Goal: Task Accomplishment & Management: Complete application form

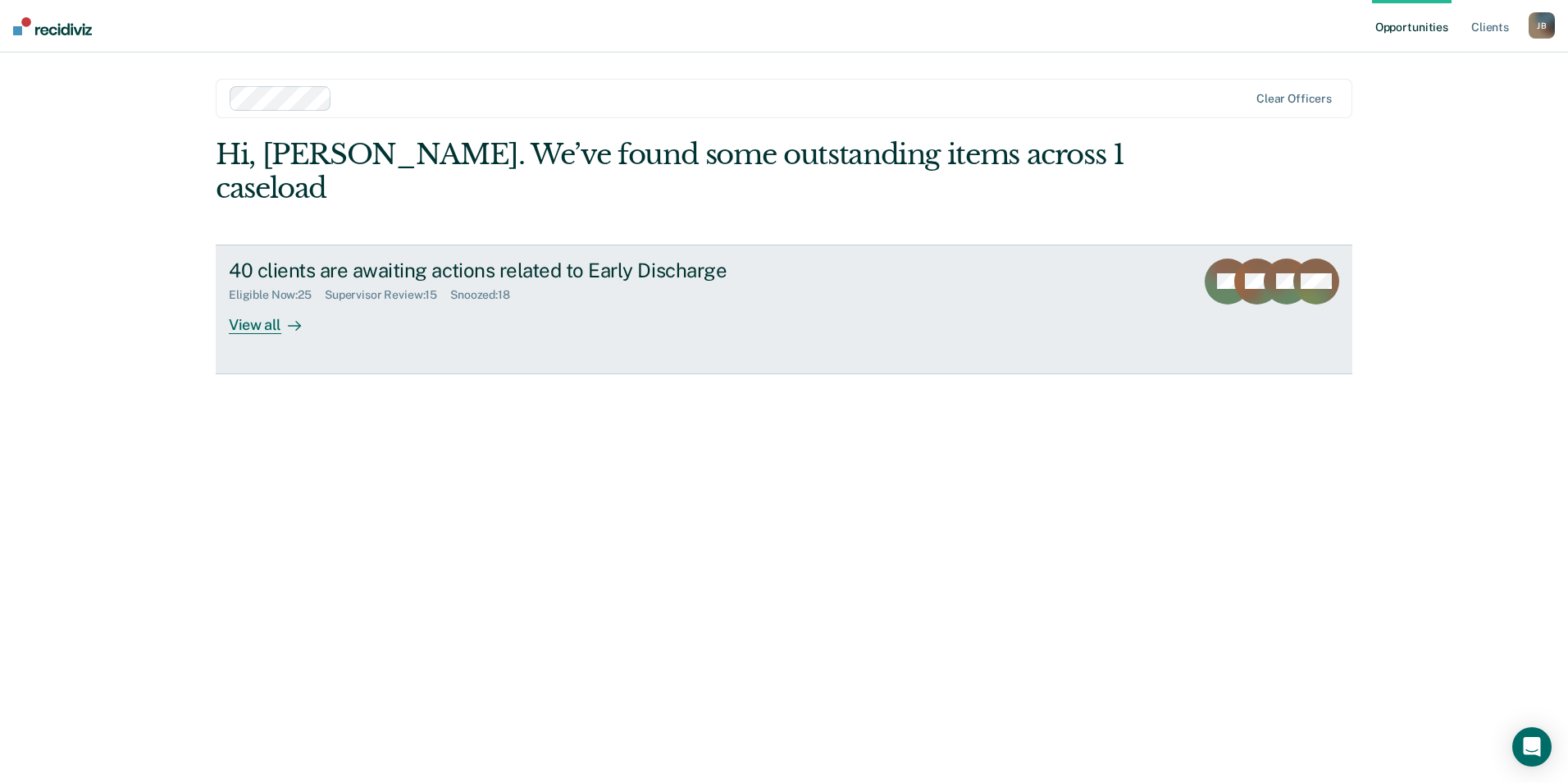
click at [278, 302] on div "View all" at bounding box center [275, 318] width 92 height 32
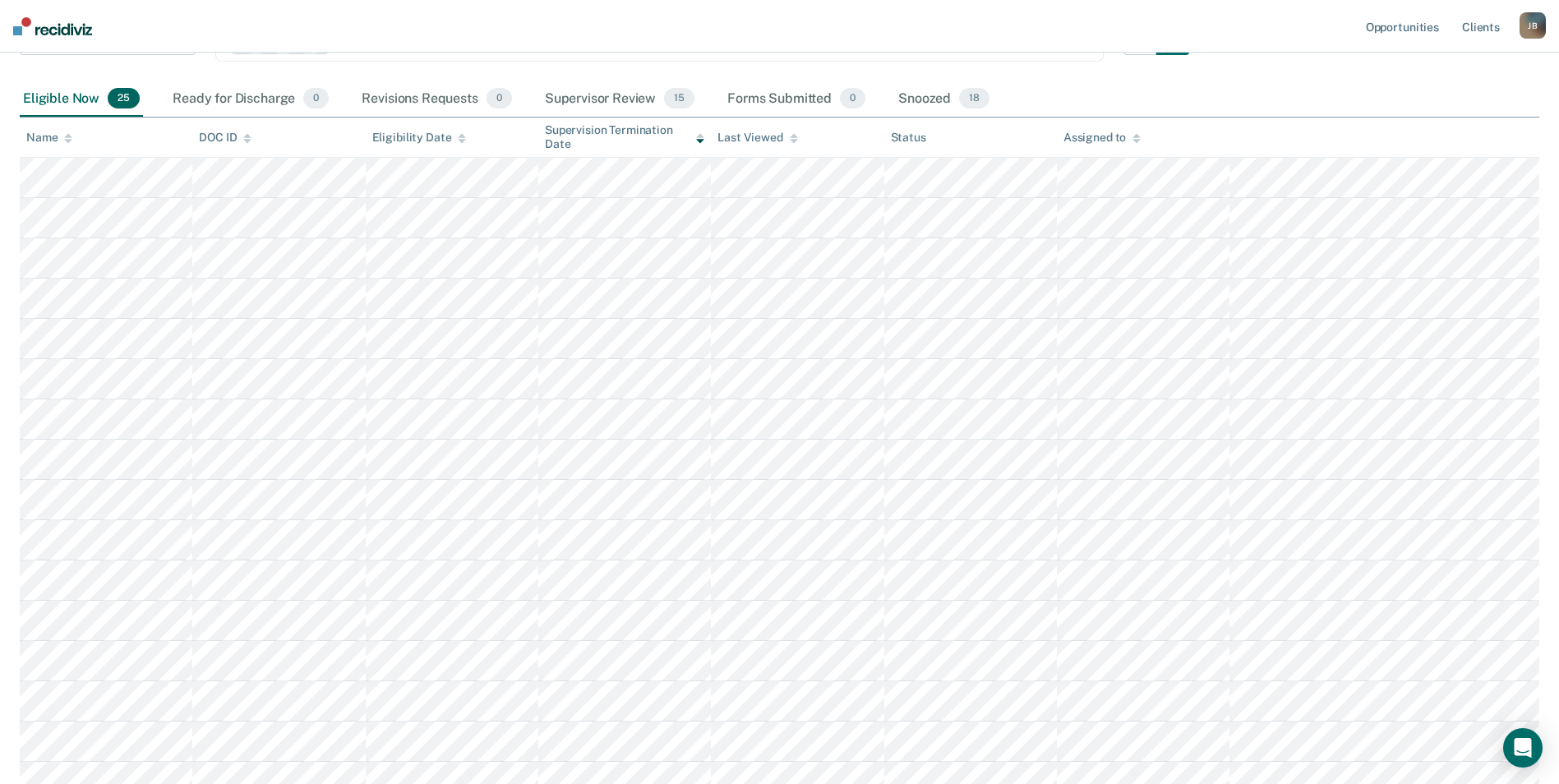
scroll to position [142, 0]
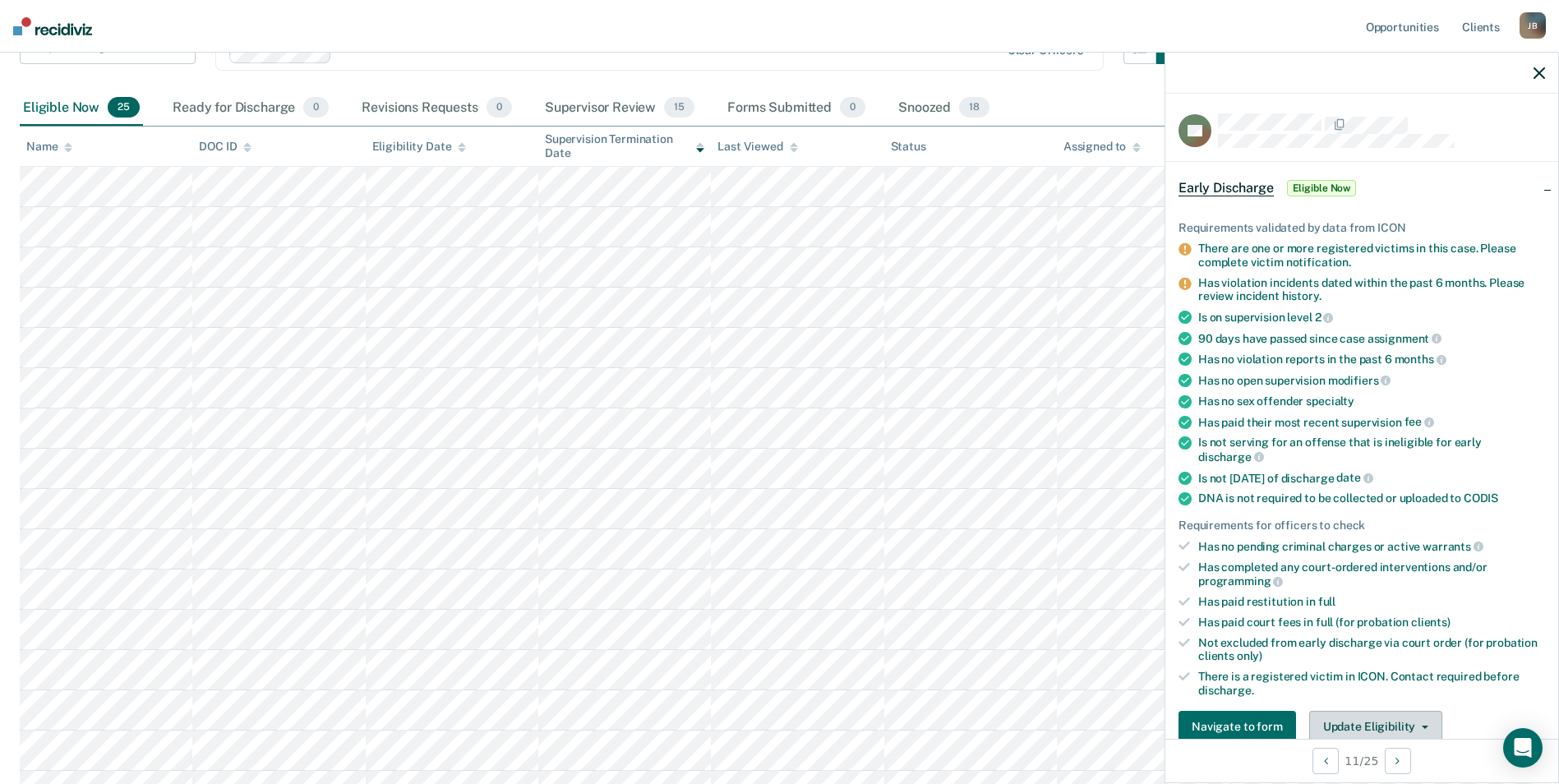
click at [1408, 718] on button "Update Eligibility" at bounding box center [1375, 727] width 133 height 33
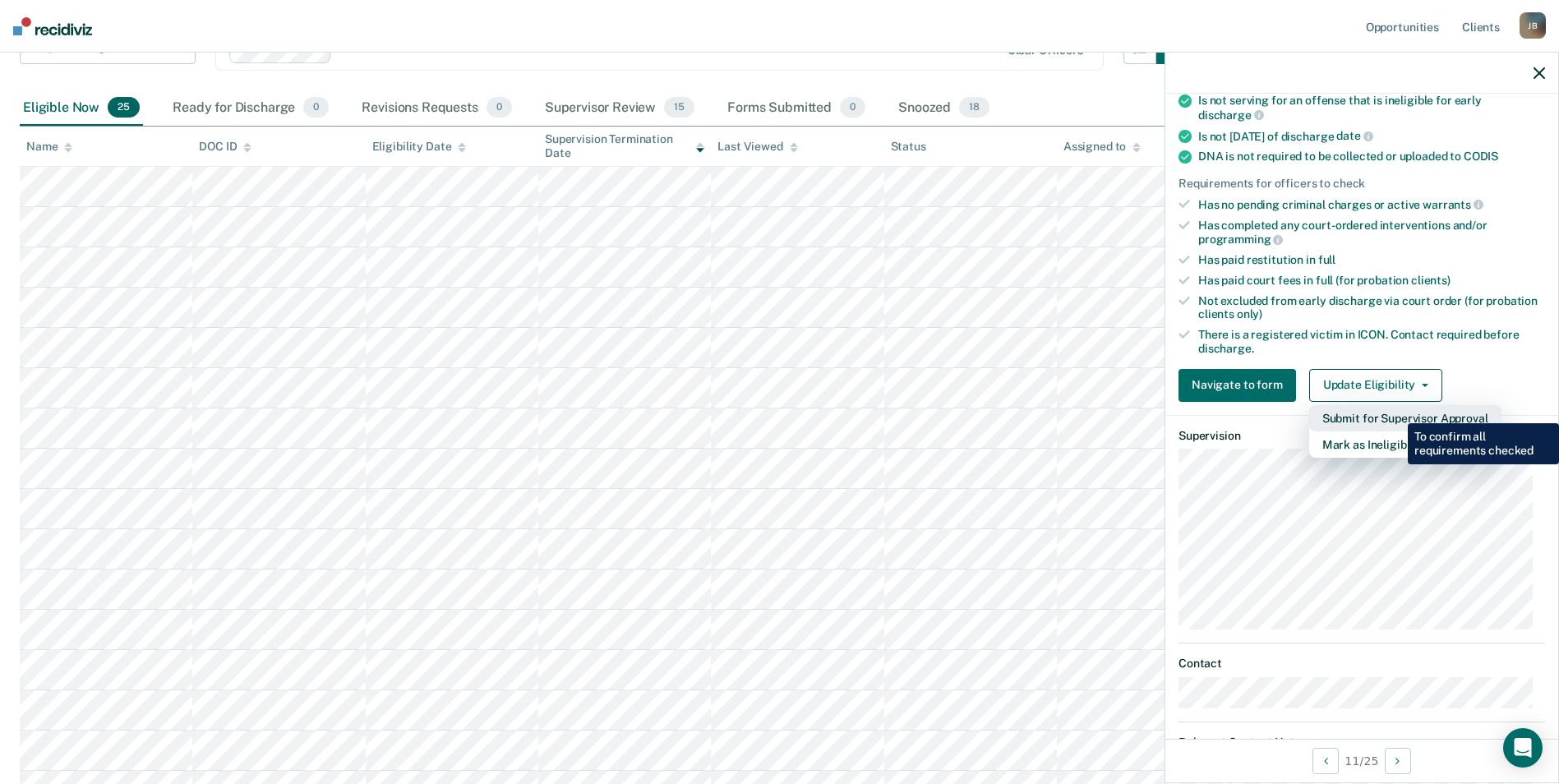
click at [1396, 411] on button "Submit for Supervisor Approval" at bounding box center [1405, 418] width 192 height 26
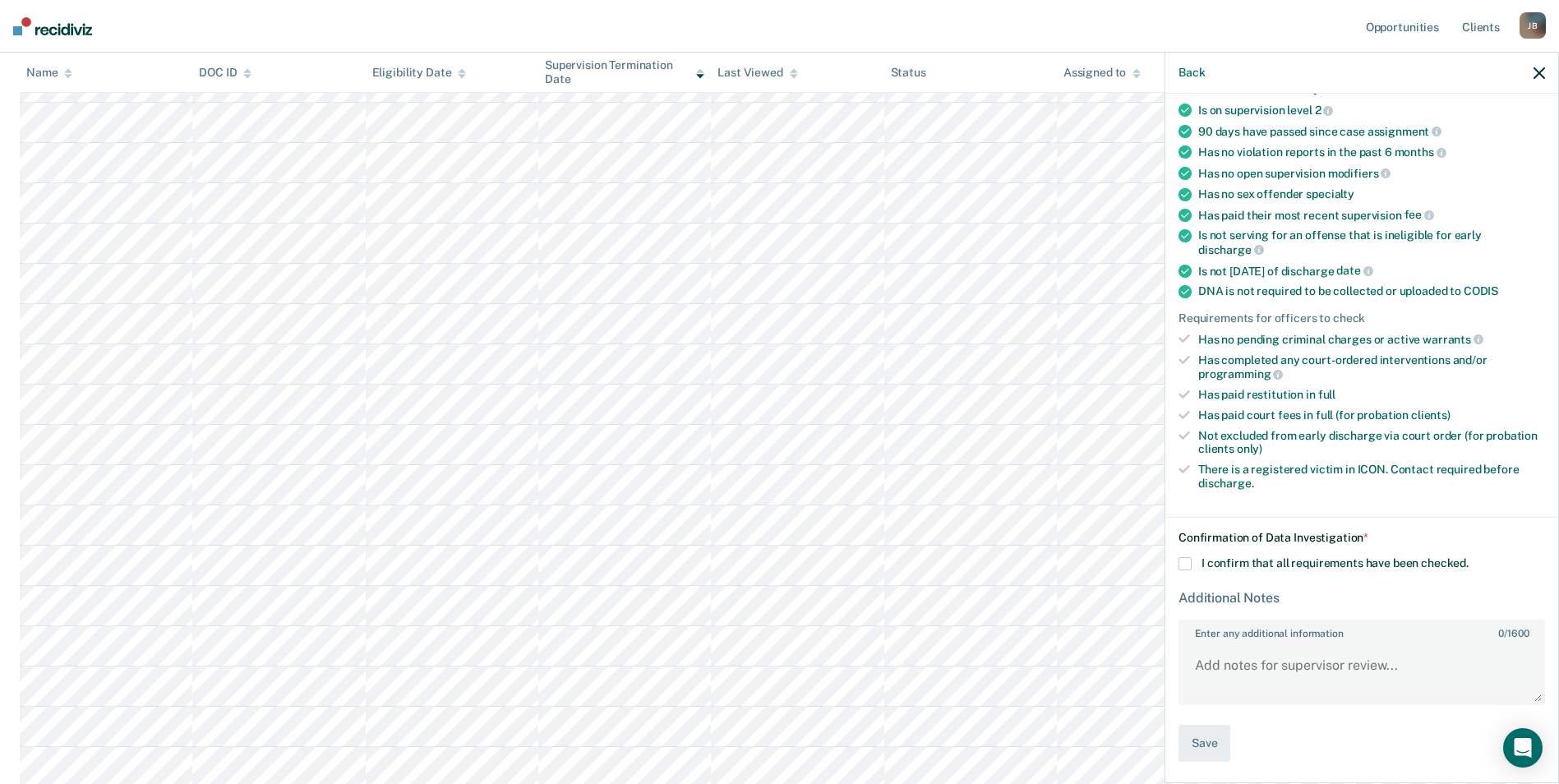
scroll to position [530, 0]
click at [1330, 662] on textarea "Enter any additional information 0 / 1600" at bounding box center [1362, 673] width 364 height 61
type textarea "discharged by the court"
click at [1179, 562] on span at bounding box center [1185, 564] width 13 height 13
click at [1469, 557] on input "I confirm that all requirements have been checked." at bounding box center [1469, 557] width 0 height 0
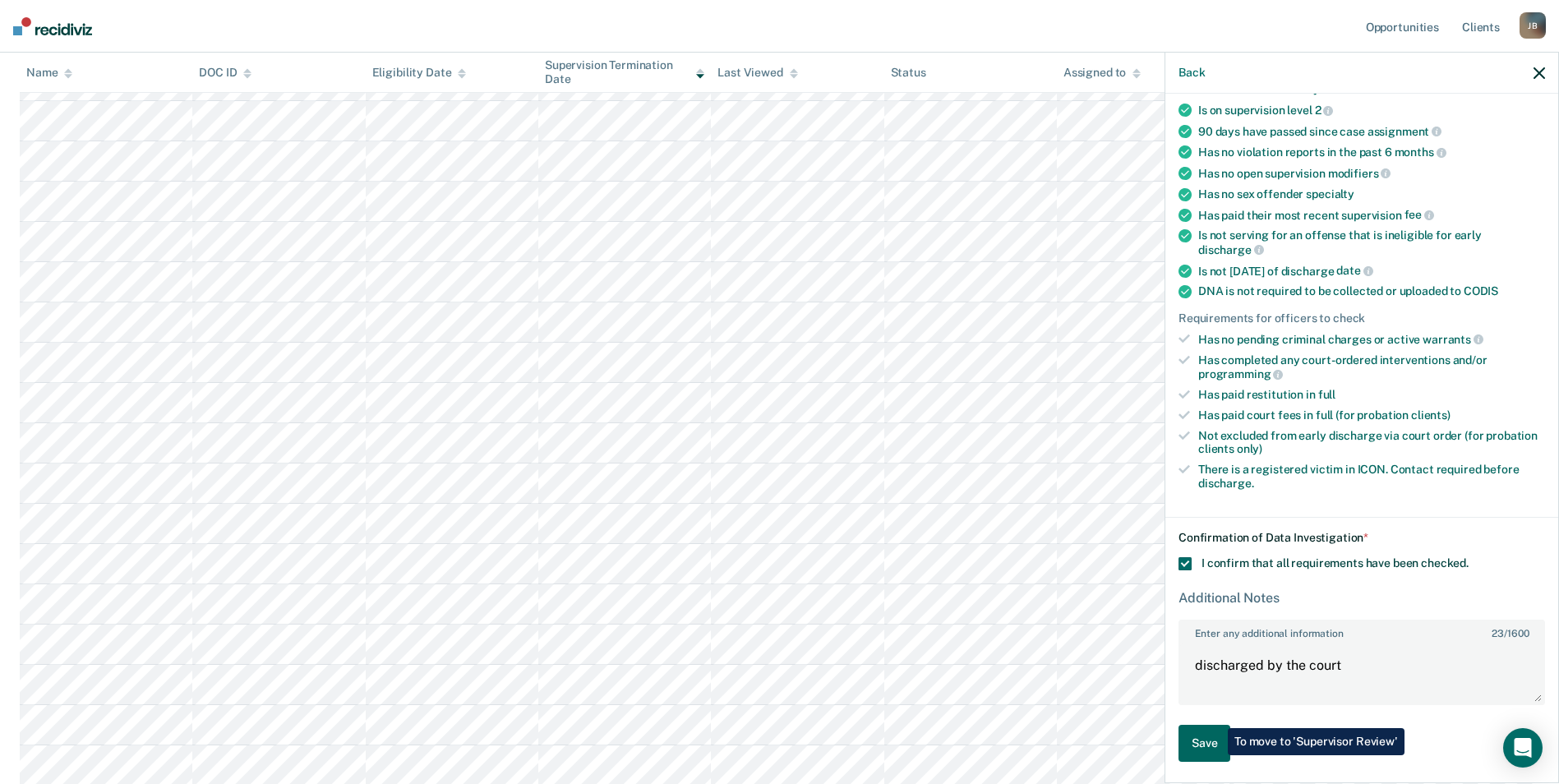
click at [1216, 755] on button "Save" at bounding box center [1204, 743] width 52 height 37
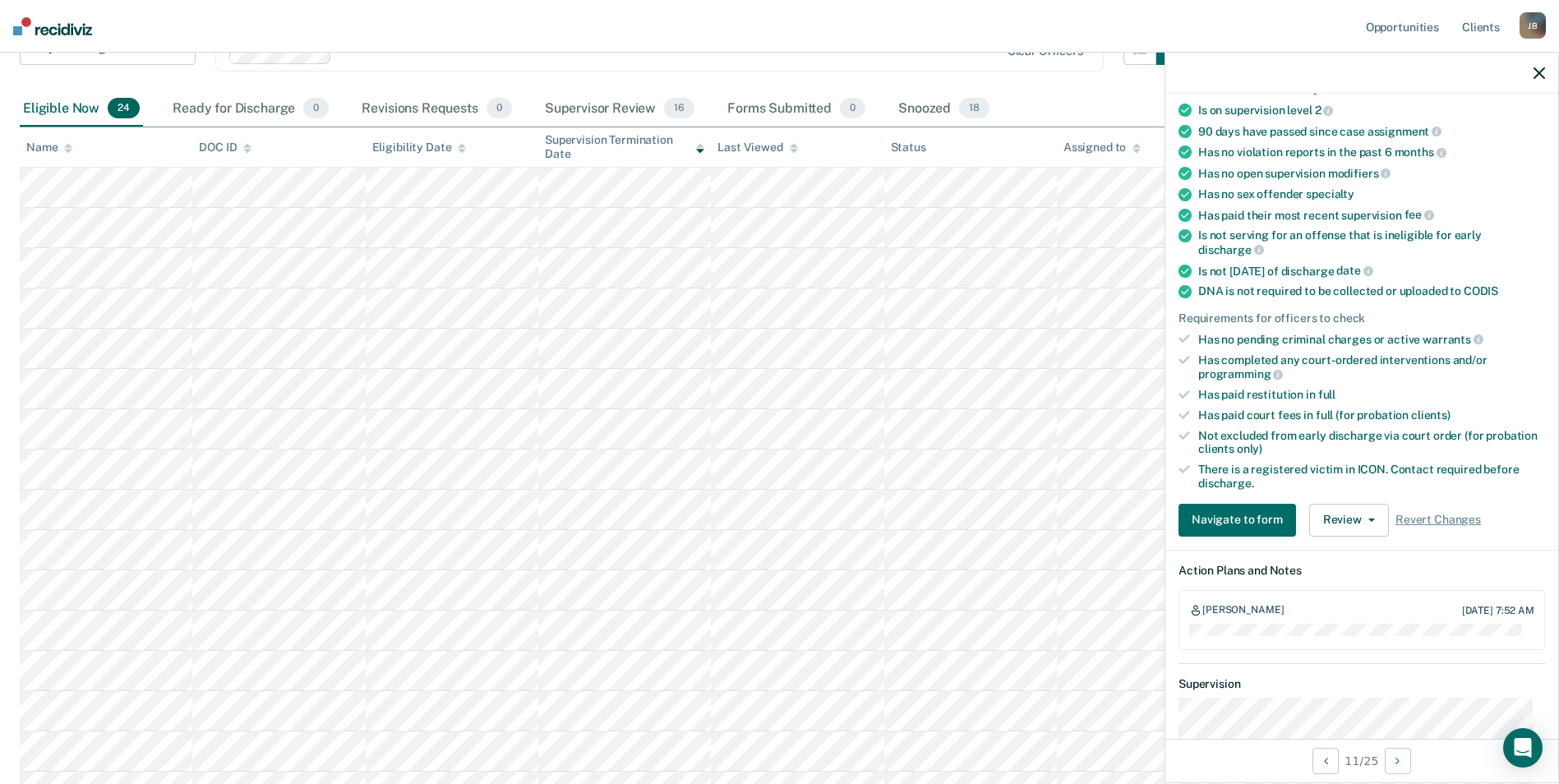
scroll to position [132, 0]
